Goal: Complete application form

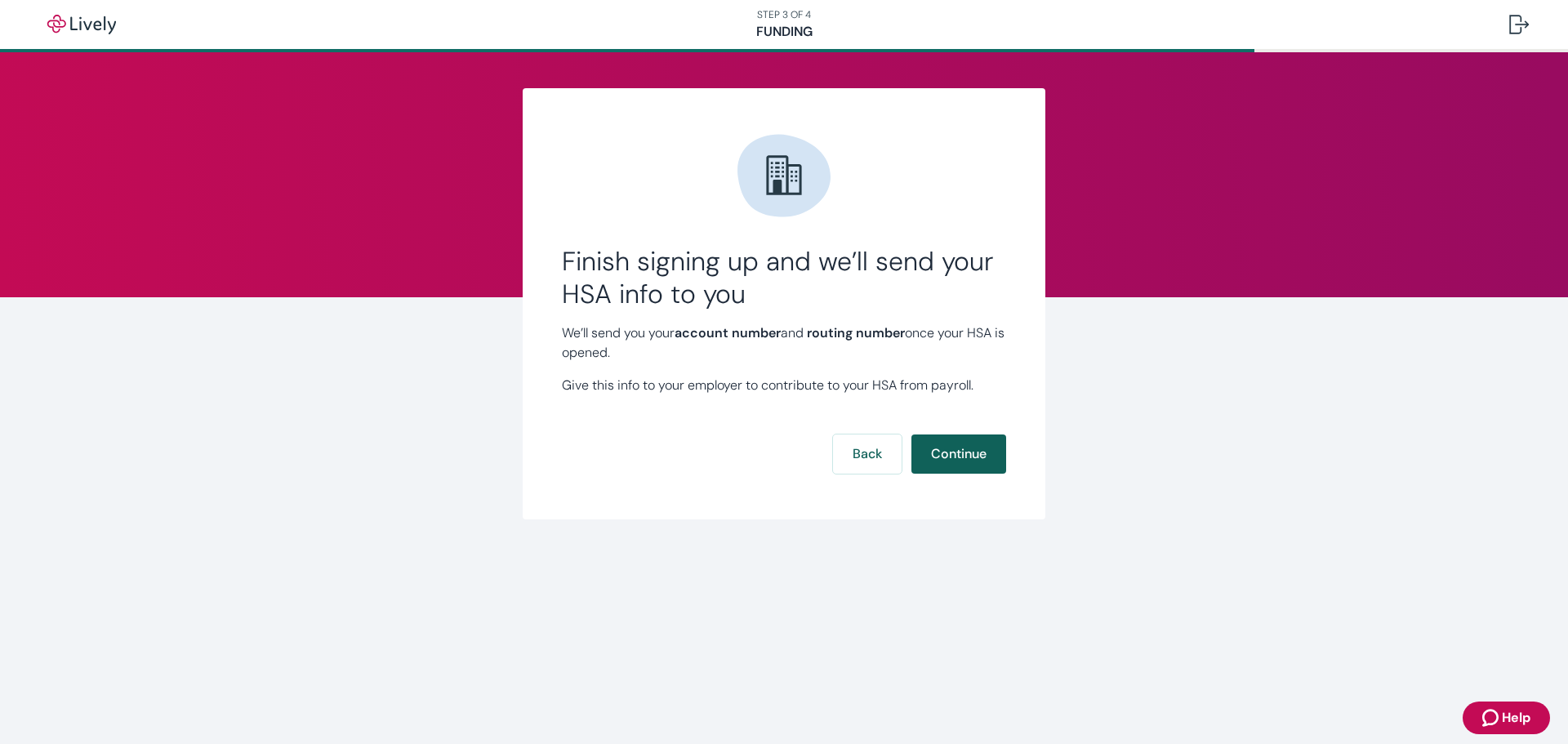
click at [956, 449] on button "Continue" at bounding box center [959, 454] width 95 height 39
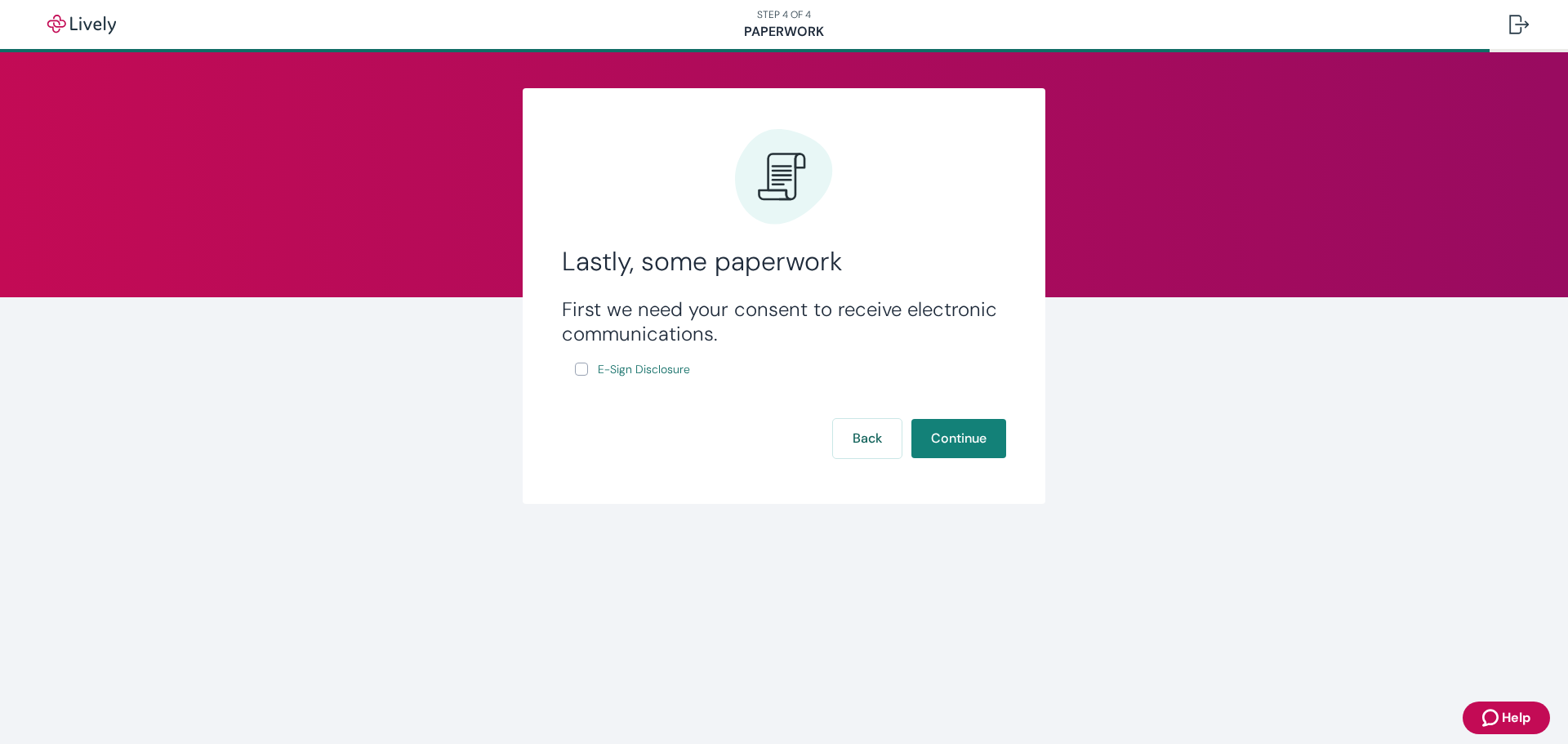
click at [579, 372] on input "E-Sign Disclosure" at bounding box center [582, 369] width 13 height 13
checkbox input "true"
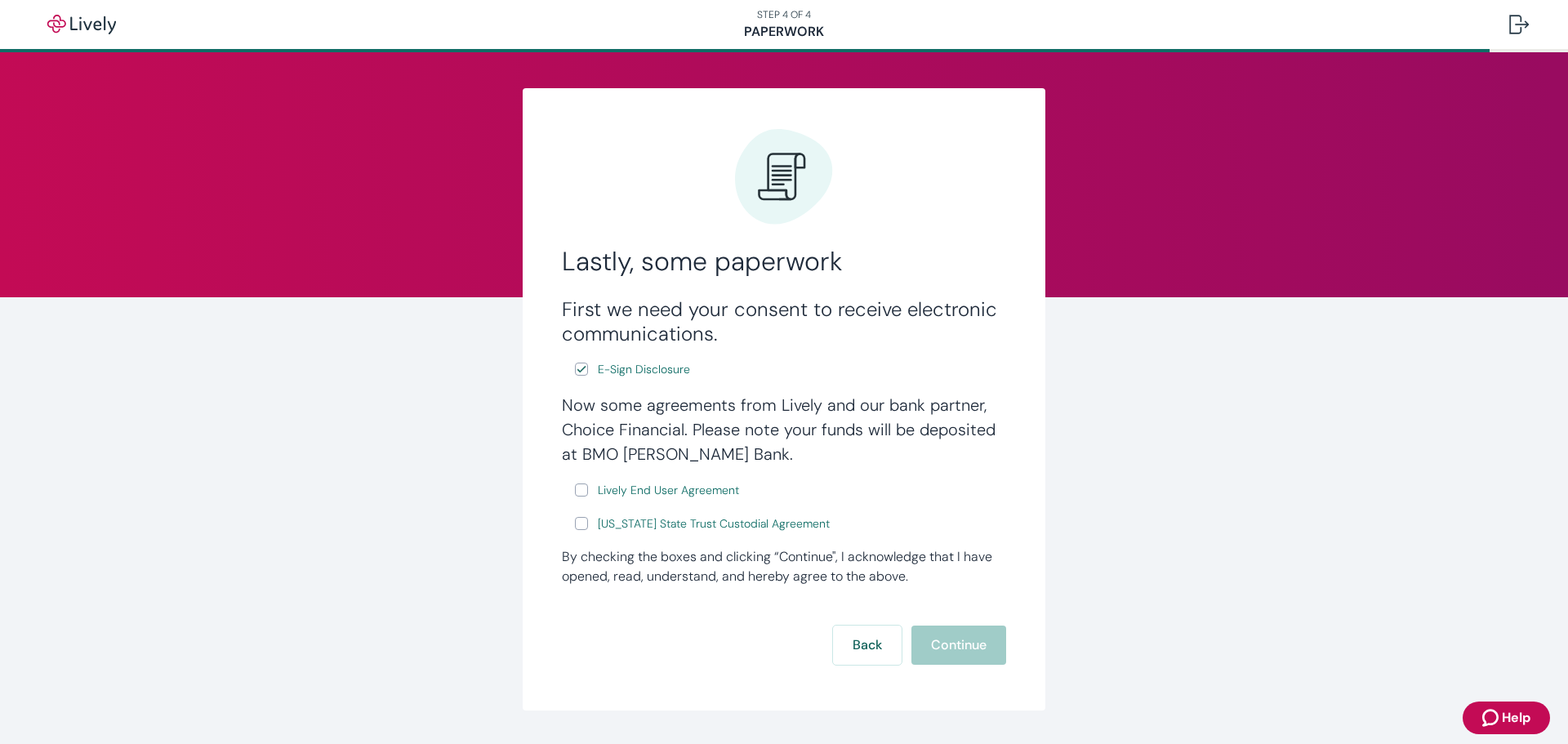
click at [575, 484] on input "Lively End User Agreement" at bounding box center [582, 491] width 13 height 13
checkbox input "true"
click at [577, 523] on input "[US_STATE] State Trust Custodial Agreement" at bounding box center [582, 523] width 13 height 13
checkbox input "true"
click at [957, 641] on button "Continue" at bounding box center [959, 645] width 95 height 39
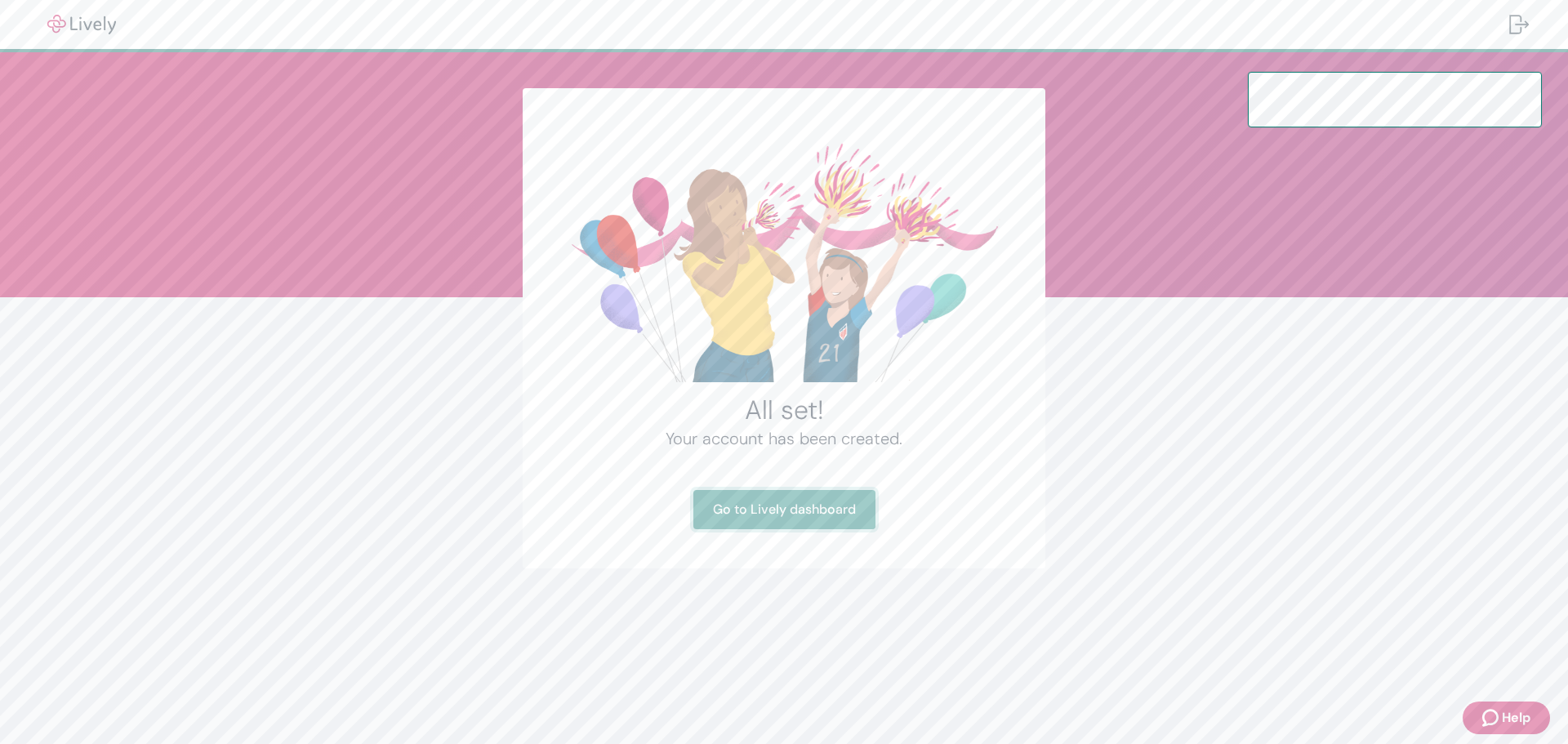
click at [772, 507] on link "Go to Lively dashboard" at bounding box center [784, 510] width 182 height 39
